Goal: Information Seeking & Learning: Find specific fact

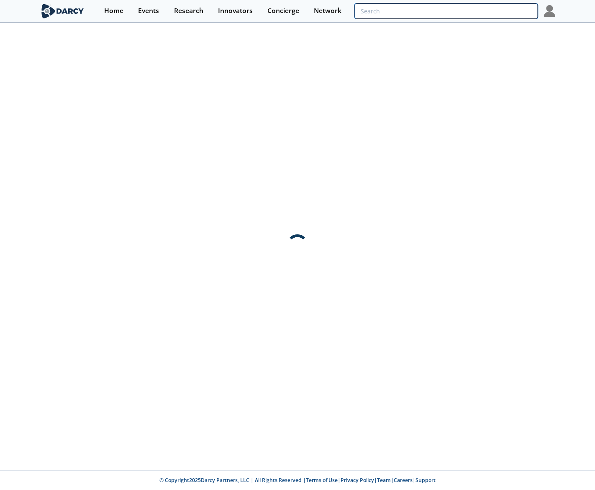
click at [484, 15] on input "search" at bounding box center [446, 10] width 183 height 15
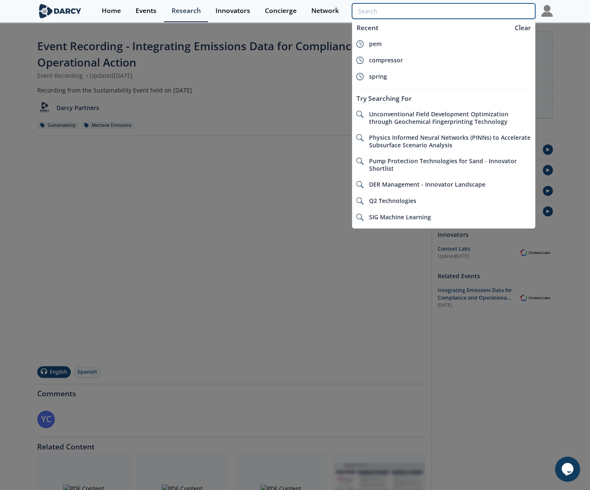
click at [415, 8] on input "search" at bounding box center [443, 10] width 183 height 15
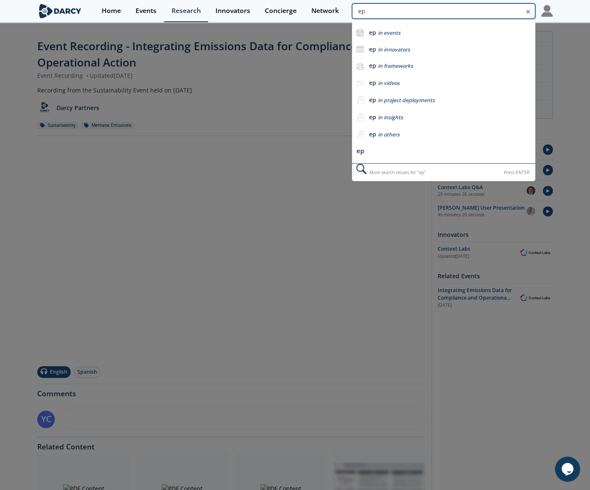
type input "e"
type input "pems"
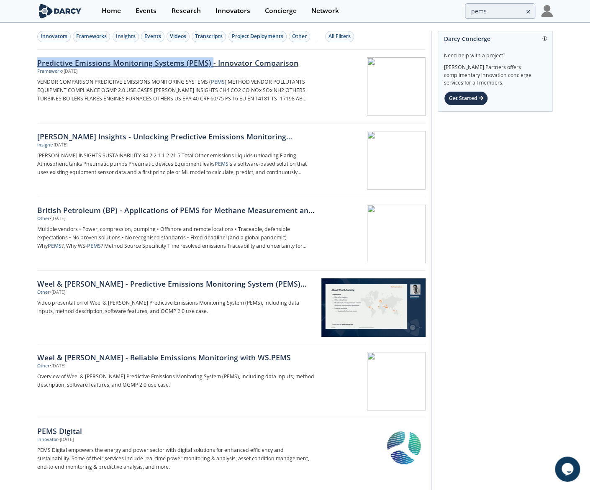
drag, startPoint x: 39, startPoint y: 63, endPoint x: 209, endPoint y: 59, distance: 170.8
copy div "Predictive Emissions Monitoring Systems (PEMS)"
